Goal: Transaction & Acquisition: Purchase product/service

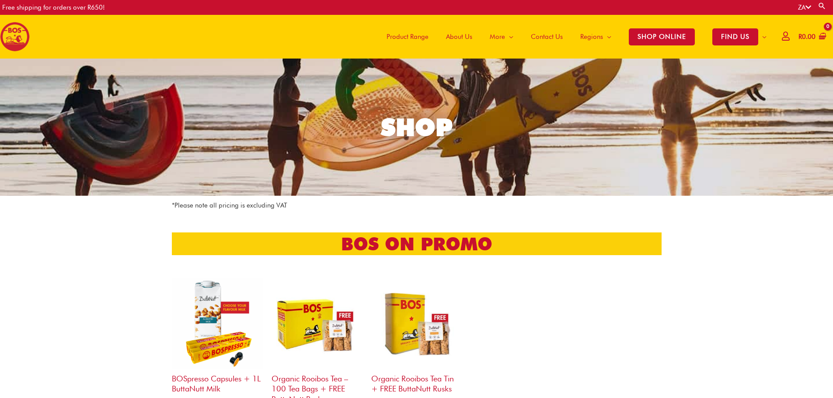
click at [418, 39] on span "Product Range" at bounding box center [407, 37] width 42 height 26
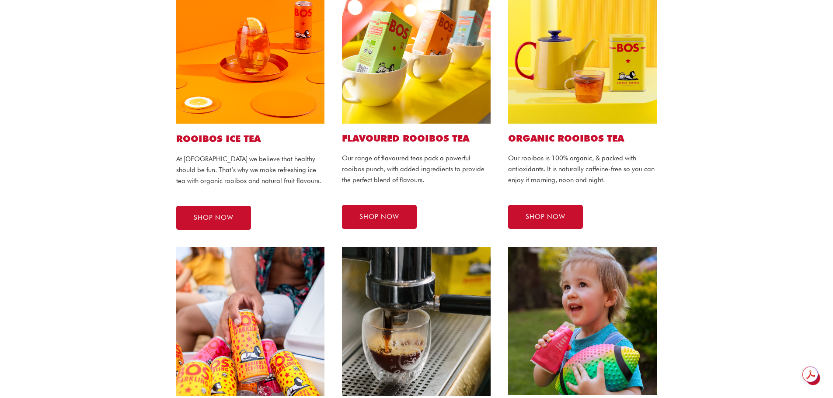
scroll to position [219, 0]
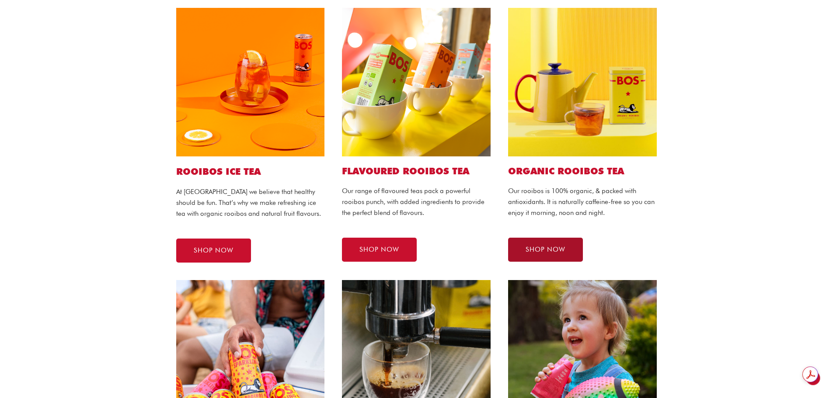
click at [543, 244] on link "SHOP NOW" at bounding box center [545, 250] width 75 height 24
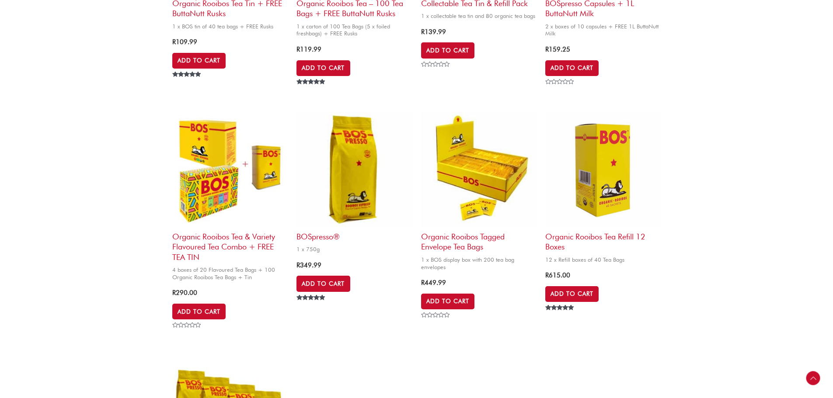
scroll to position [699, 0]
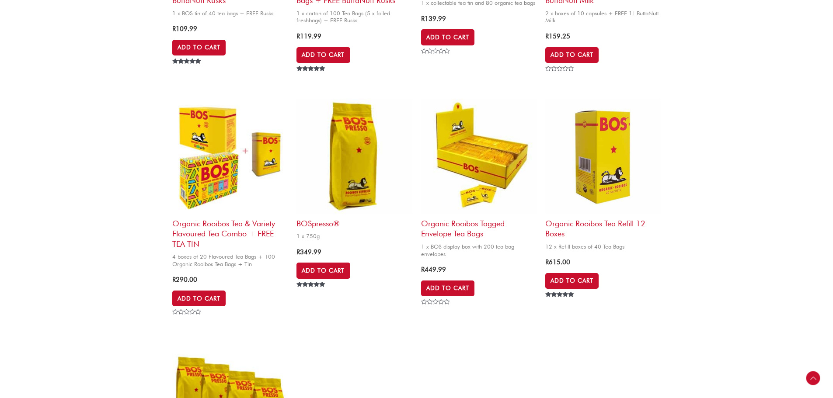
click at [347, 167] on img at bounding box center [353, 156] width 115 height 115
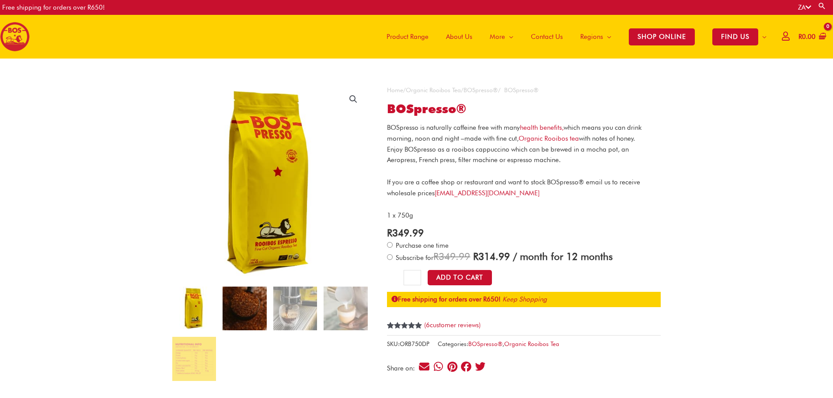
click at [241, 311] on img at bounding box center [244, 309] width 44 height 44
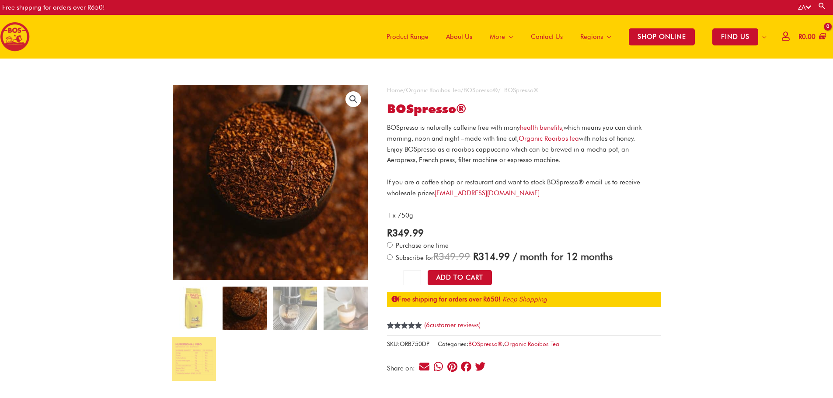
click at [416, 38] on span "Product Range" at bounding box center [407, 37] width 42 height 26
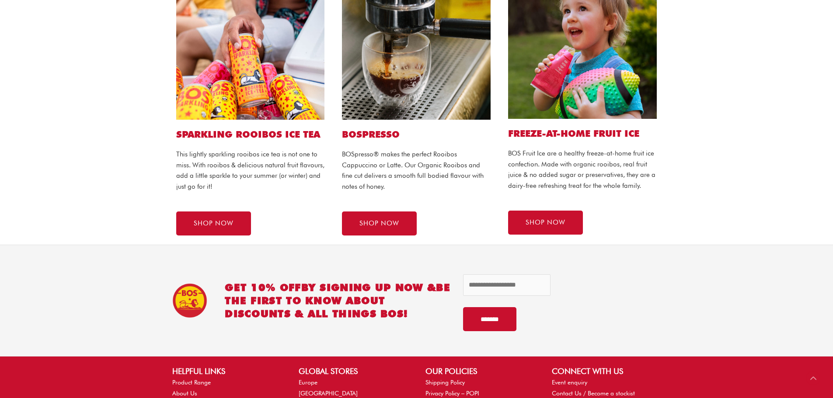
scroll to position [612, 0]
